Goal: Task Accomplishment & Management: Use online tool/utility

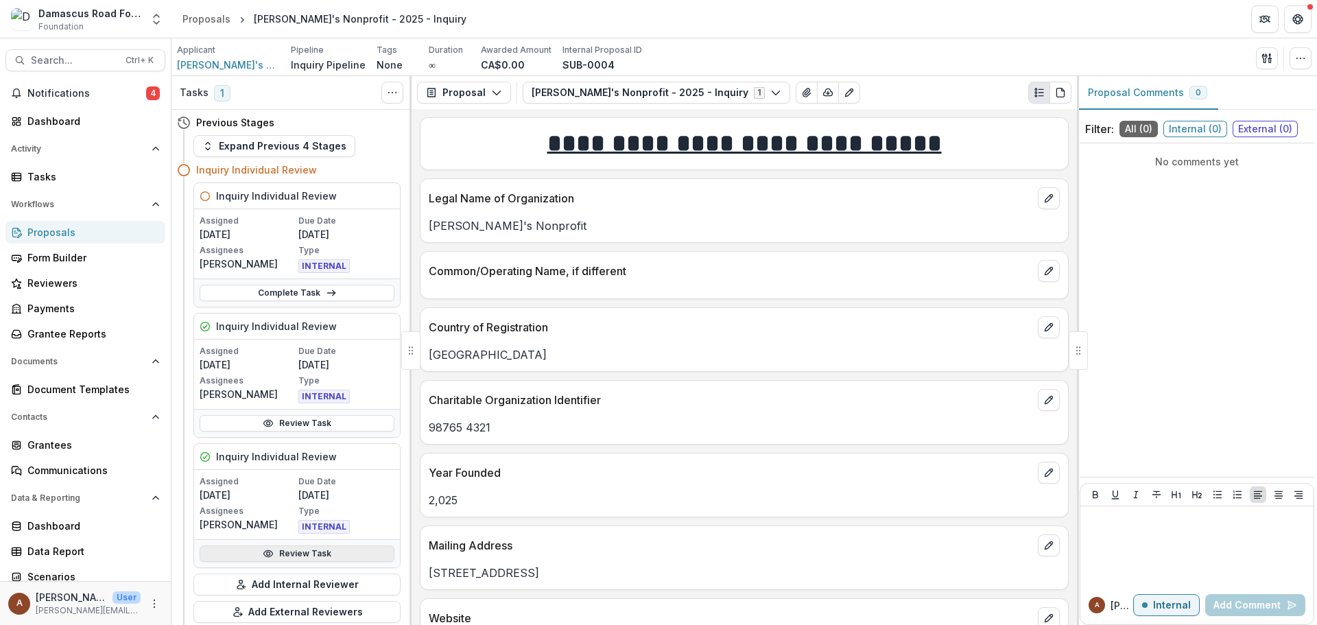
click at [291, 545] on link "Review Task" at bounding box center [297, 553] width 195 height 16
drag, startPoint x: 215, startPoint y: 312, endPoint x: 226, endPoint y: 344, distance: 34.0
click at [225, 415] on link "Review Task" at bounding box center [297, 423] width 195 height 16
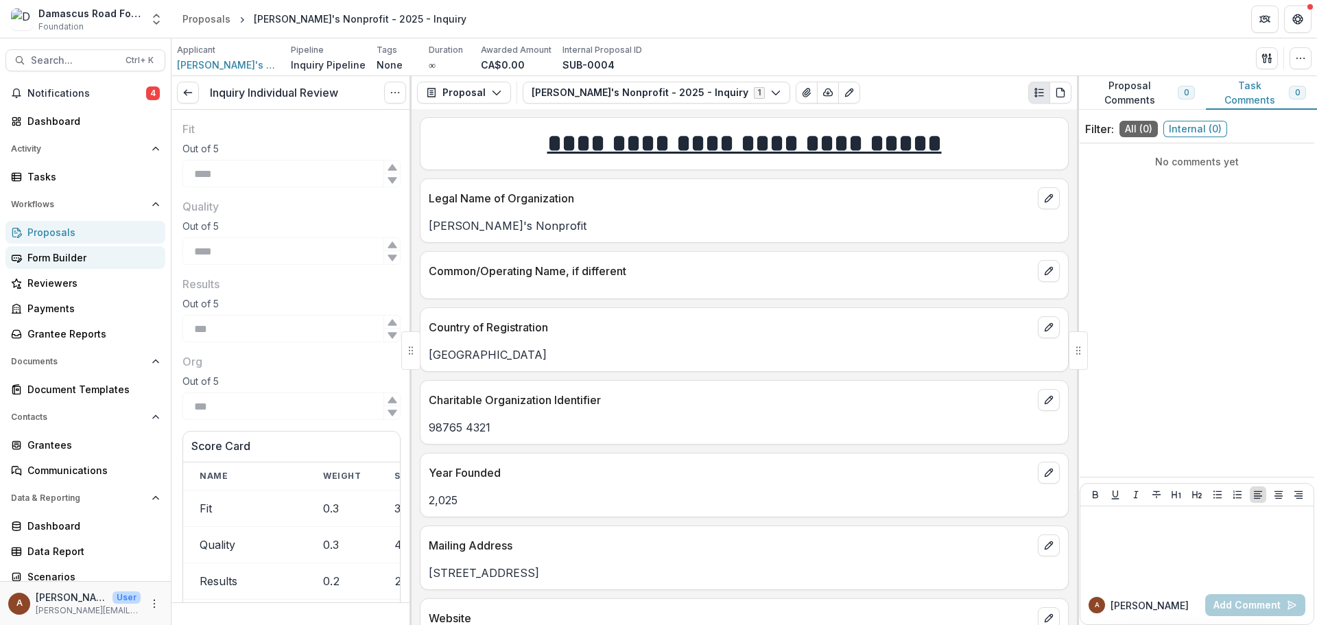
click at [81, 250] on div "Form Builder" at bounding box center [90, 257] width 127 height 14
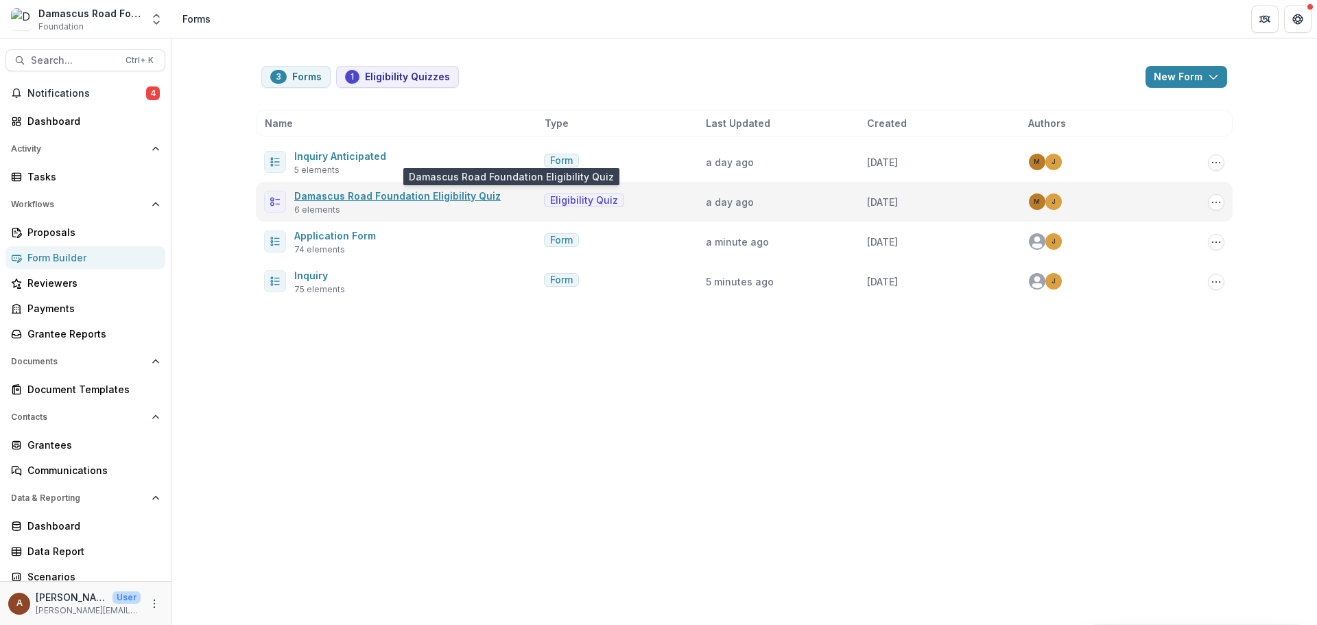
click at [456, 190] on link "Damascus Road Foundation Eligibility Quiz" at bounding box center [397, 196] width 206 height 12
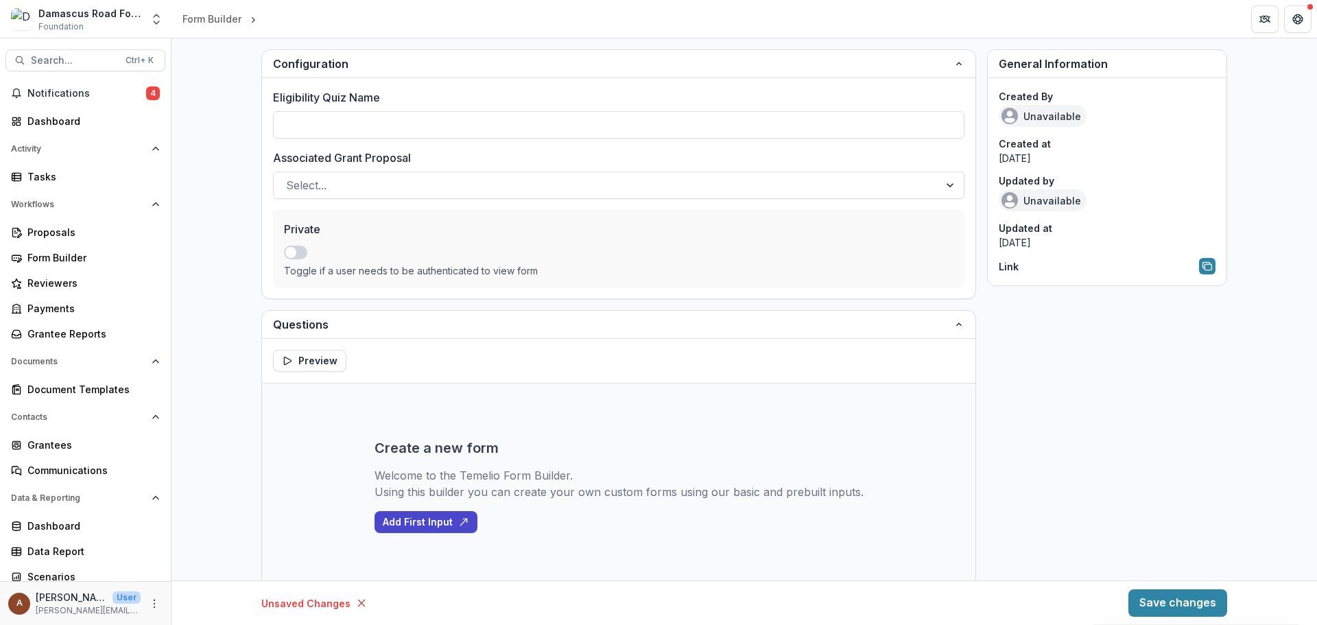
type input "**********"
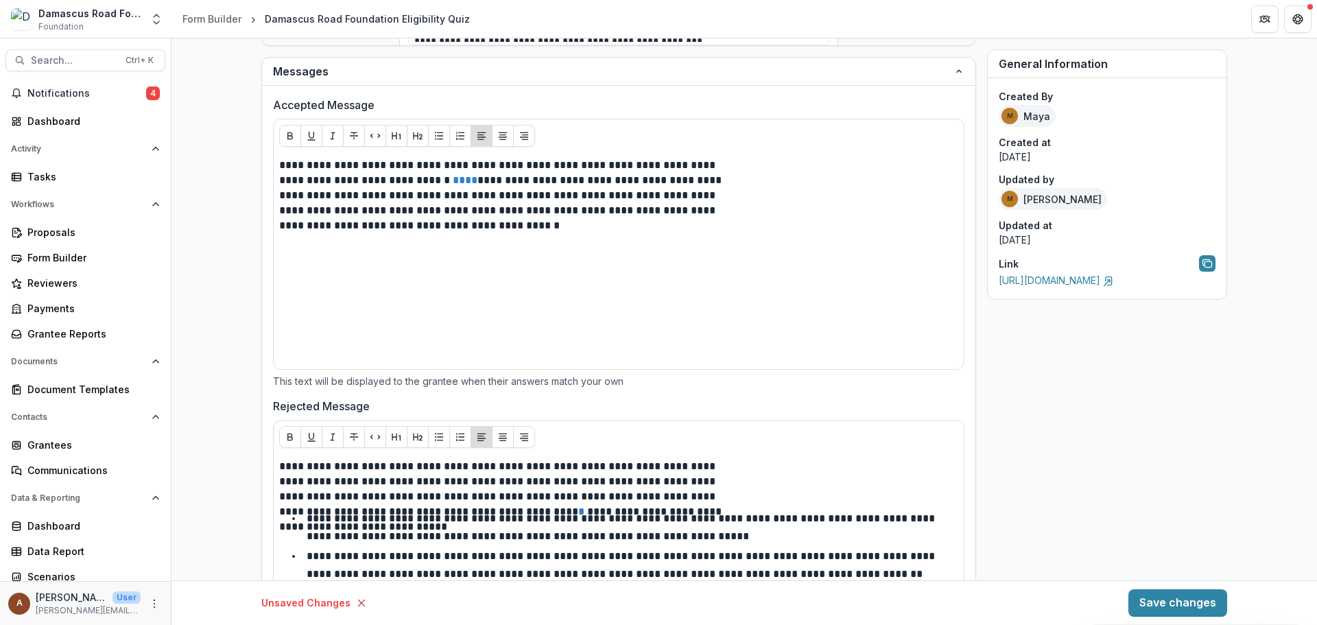
scroll to position [846, 0]
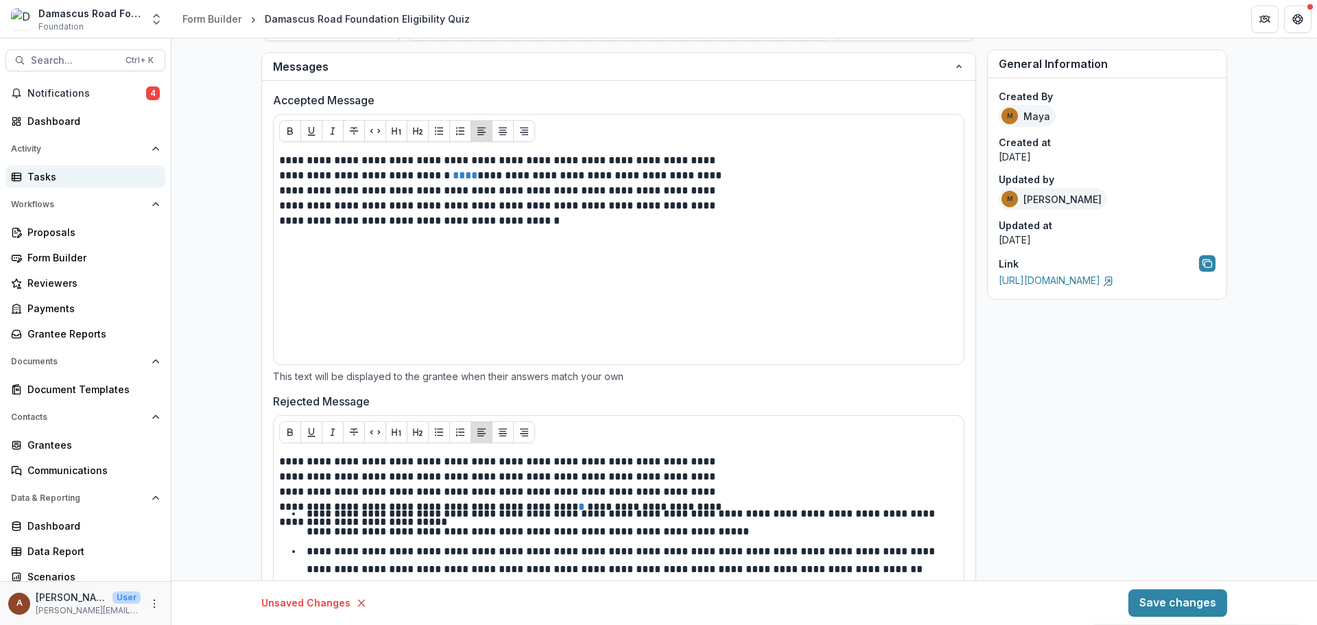
click at [85, 169] on div "Tasks" at bounding box center [90, 176] width 127 height 14
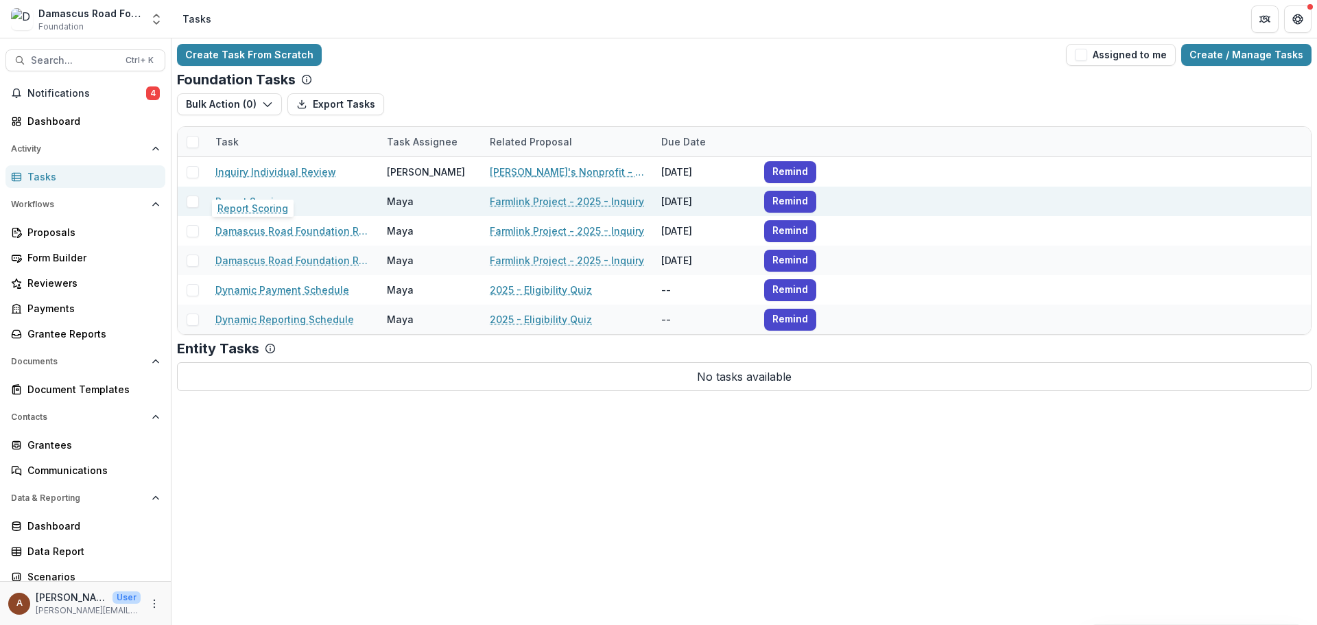
click at [255, 194] on link "Report Scoring" at bounding box center [250, 201] width 71 height 14
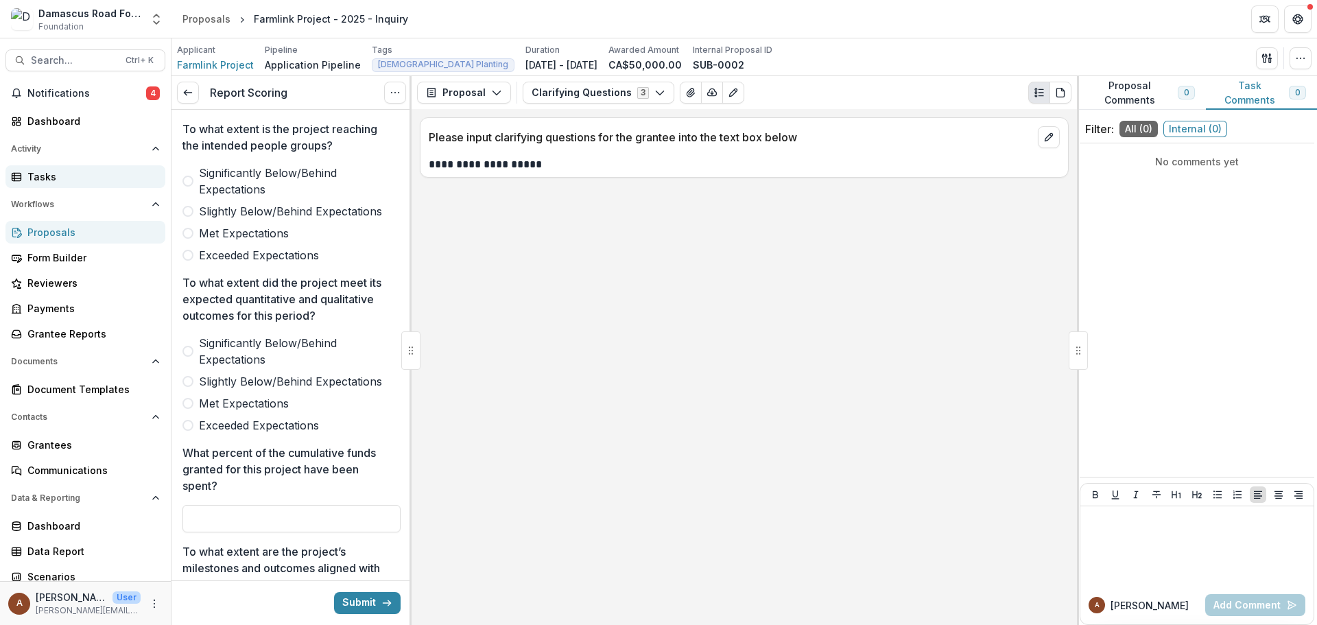
click at [59, 169] on div "Tasks" at bounding box center [90, 176] width 127 height 14
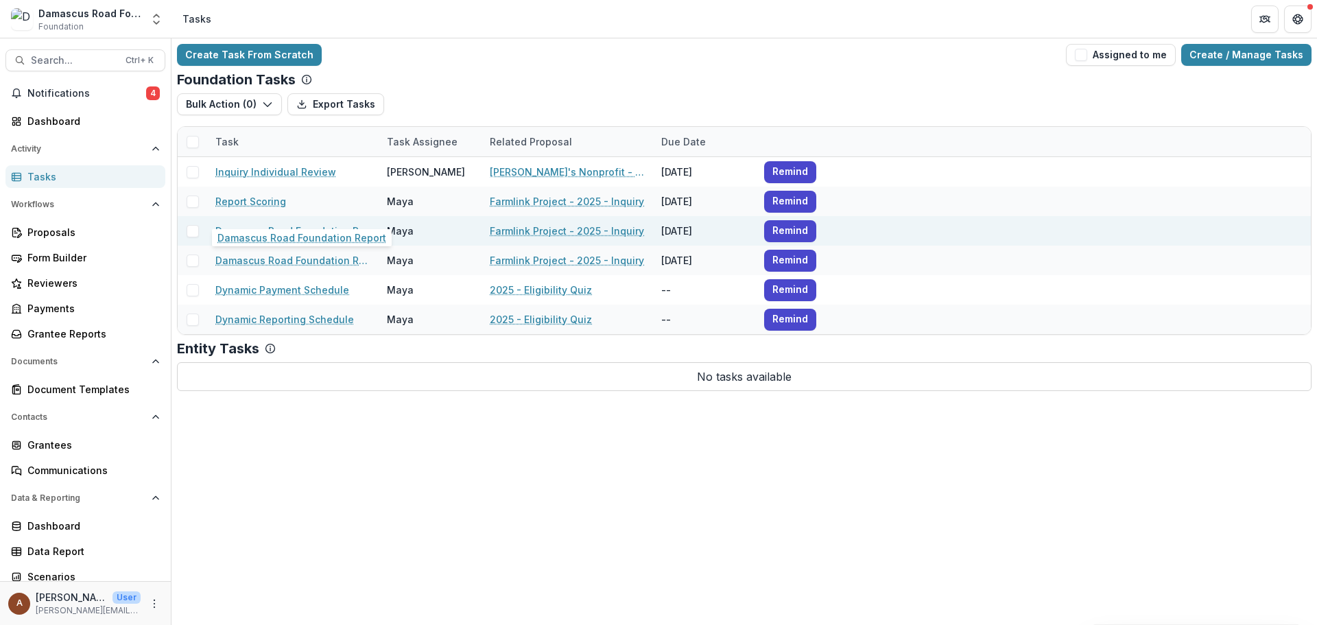
click at [256, 224] on link "Damascus Road Foundation Report" at bounding box center [292, 231] width 155 height 14
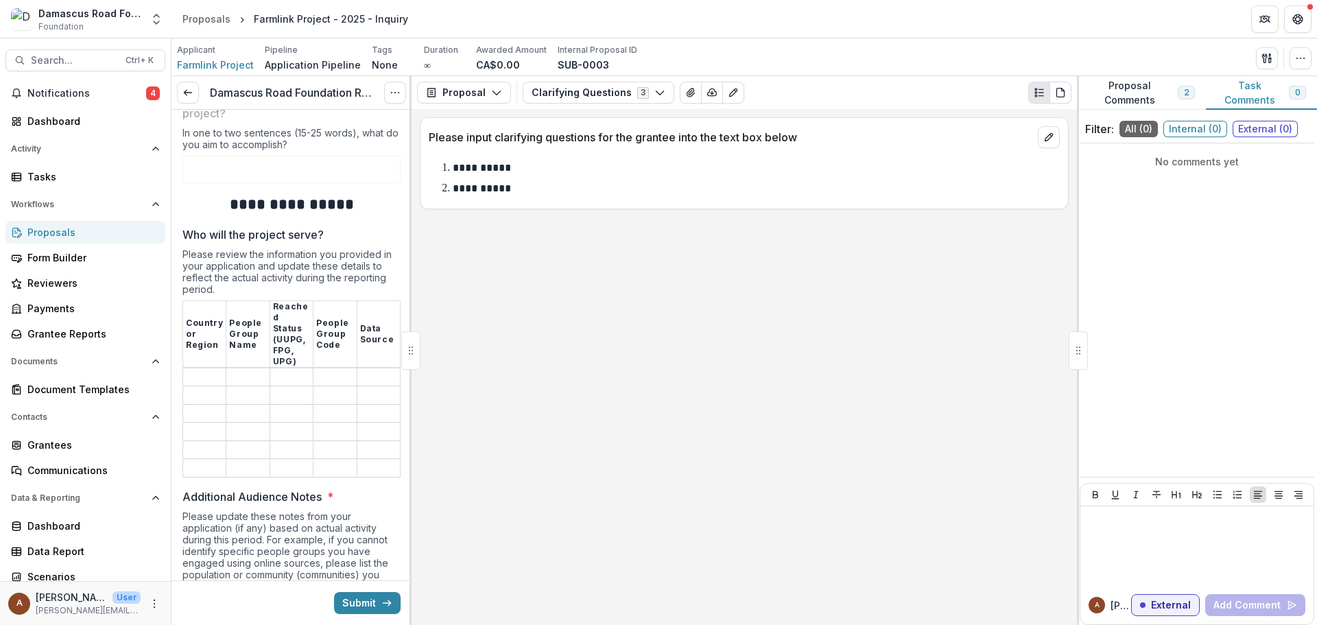
scroll to position [754, 0]
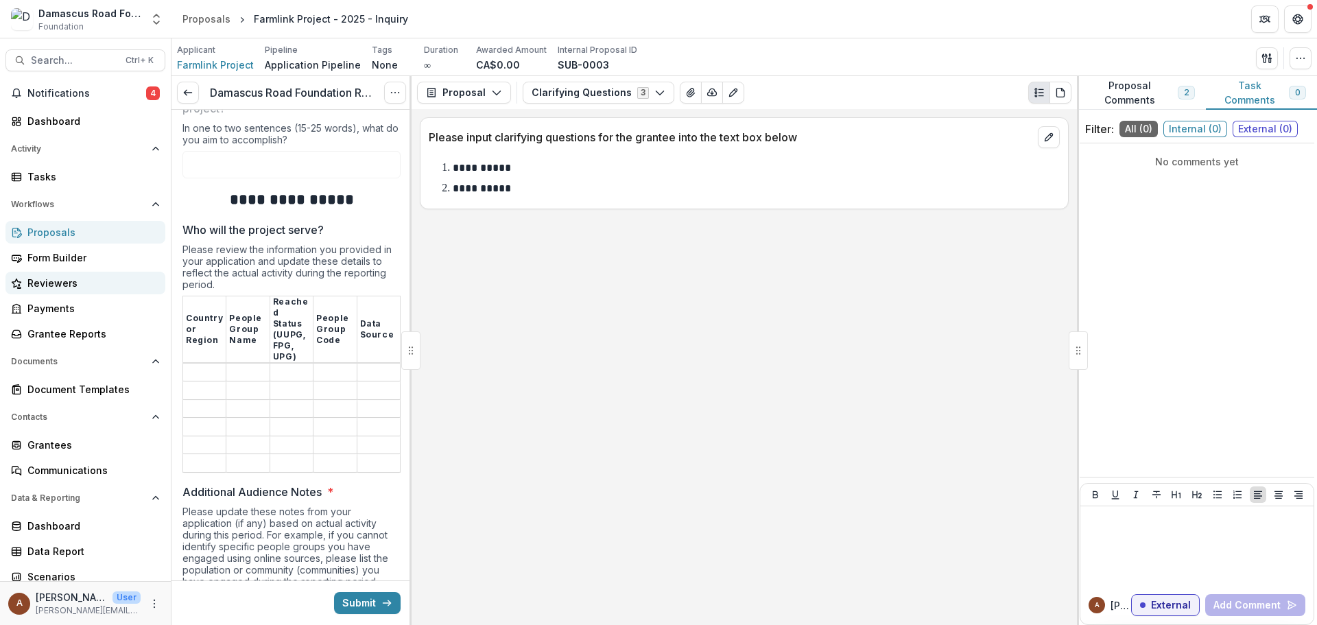
click at [63, 276] on div "Reviewers" at bounding box center [90, 283] width 127 height 14
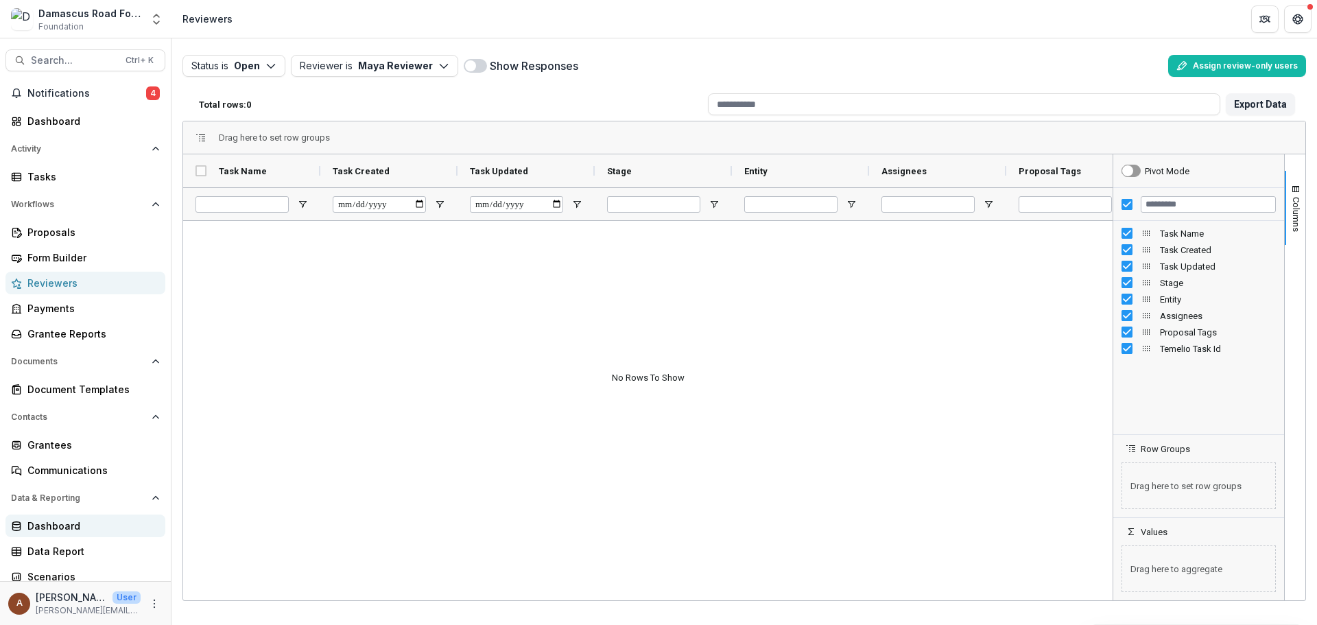
click at [53, 514] on link "Dashboard" at bounding box center [85, 525] width 160 height 23
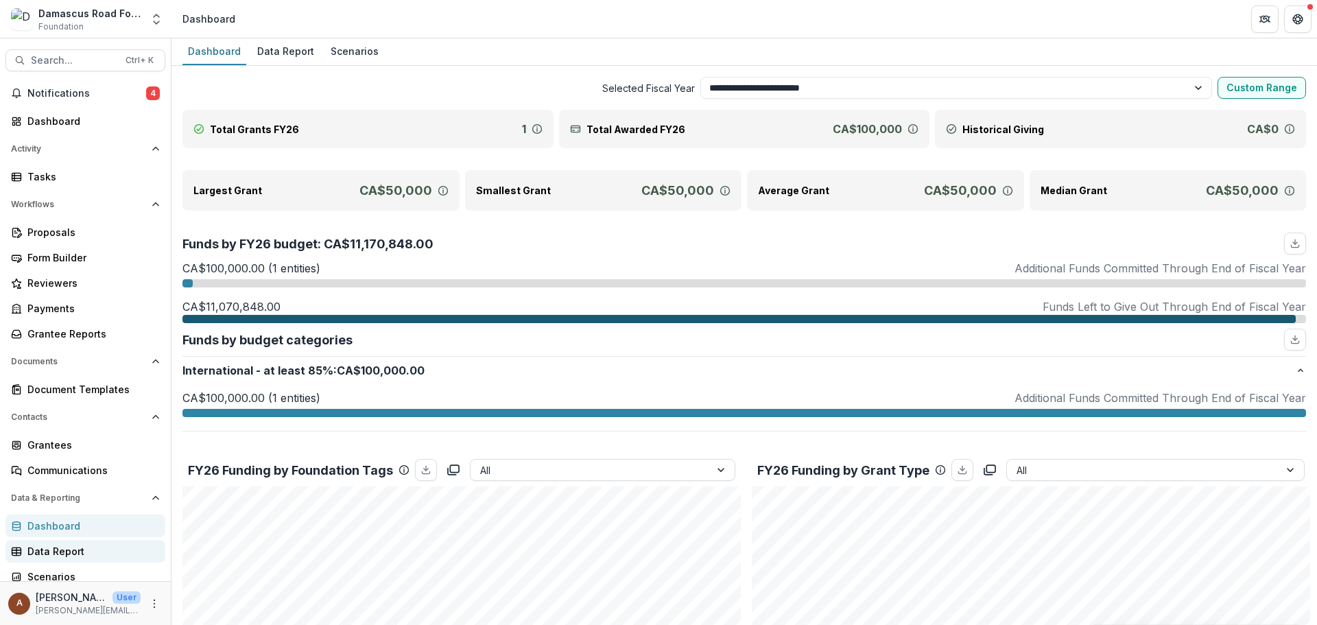
click at [99, 544] on div "Data Report" at bounding box center [90, 551] width 127 height 14
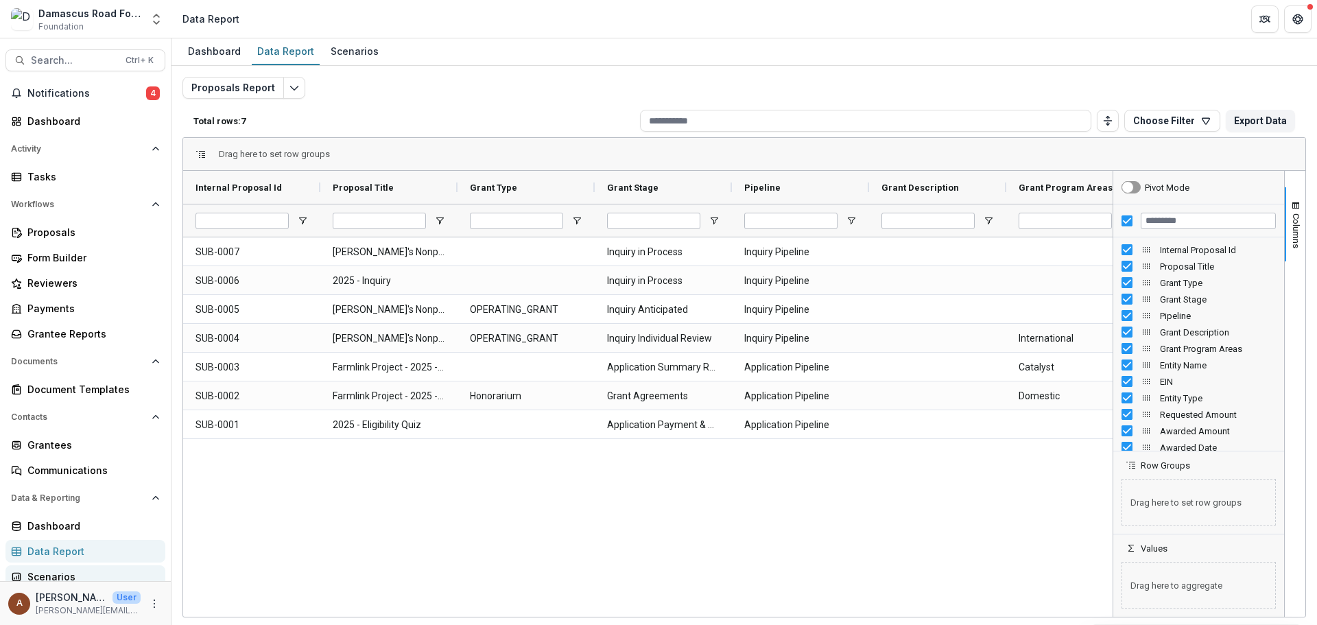
click at [58, 569] on div "Scenarios" at bounding box center [90, 576] width 127 height 14
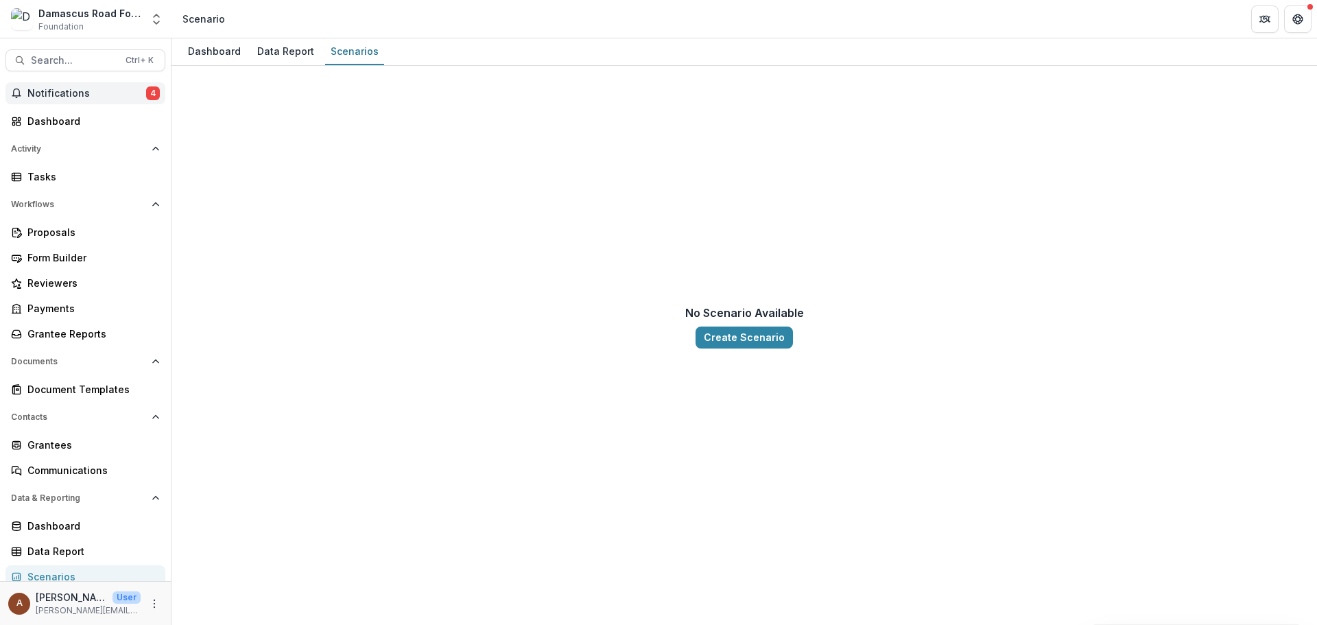
click at [72, 88] on span "Notifications" at bounding box center [86, 94] width 119 height 12
click at [230, 334] on div "No Scenario Available Create Scenario" at bounding box center [743, 327] width 1123 height 500
click at [55, 169] on div "Tasks" at bounding box center [90, 176] width 127 height 14
